Goal: Navigation & Orientation: Go to known website

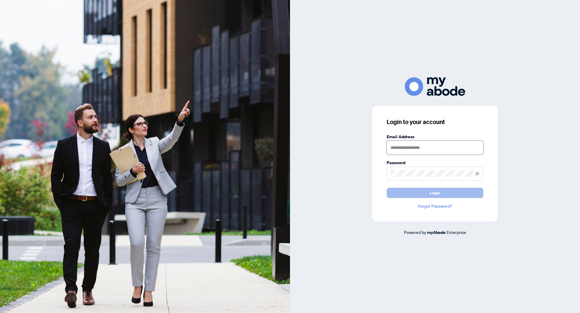
type input "**********"
click at [393, 190] on button "Login" at bounding box center [435, 193] width 97 height 10
